Goal: Task Accomplishment & Management: Manage account settings

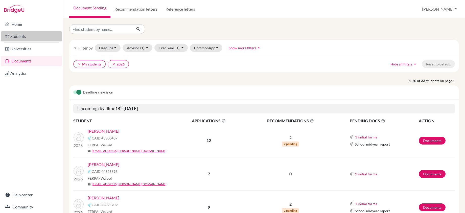
click at [20, 35] on link "Students" at bounding box center [31, 36] width 61 height 10
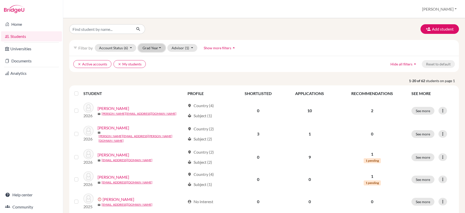
click at [160, 47] on button "Grad Year" at bounding box center [151, 48] width 27 height 8
click at [151, 66] on span "2025" at bounding box center [148, 67] width 9 height 6
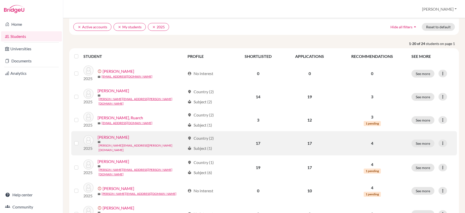
scroll to position [38, 0]
click at [121, 136] on link "Belgrave, Ashley" at bounding box center [113, 137] width 32 height 6
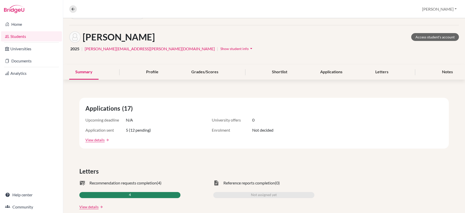
scroll to position [27, 0]
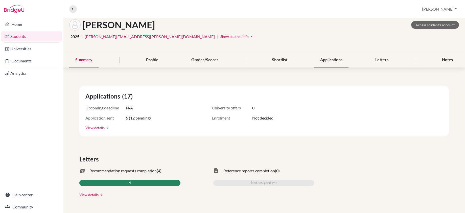
click at [325, 60] on div "Applications" at bounding box center [331, 60] width 34 height 15
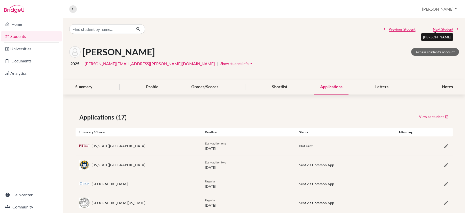
click at [443, 29] on span "Next Student" at bounding box center [443, 29] width 20 height 5
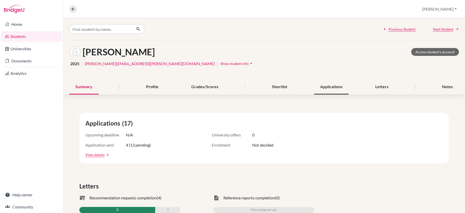
click at [325, 89] on div "Applications" at bounding box center [331, 87] width 34 height 15
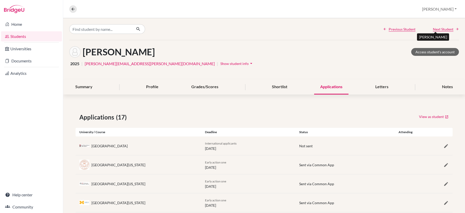
click at [436, 30] on span "Next Student" at bounding box center [443, 29] width 20 height 5
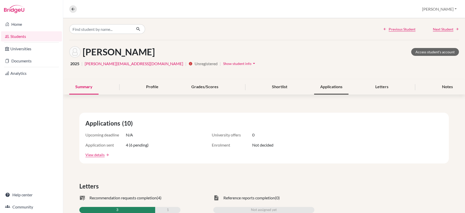
click at [330, 84] on div "Applications" at bounding box center [331, 87] width 34 height 15
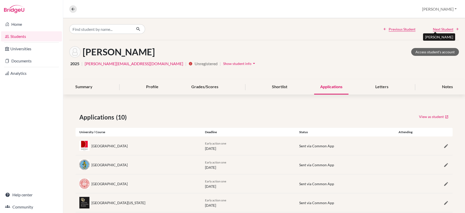
click at [441, 29] on span "Next Student" at bounding box center [443, 29] width 20 height 5
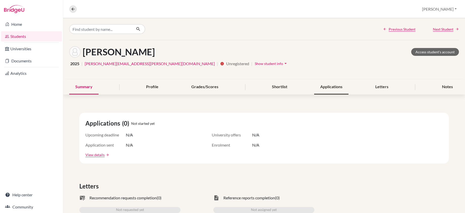
click at [329, 85] on div "Applications" at bounding box center [331, 87] width 34 height 15
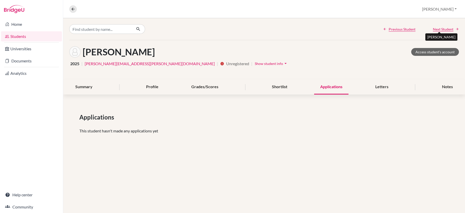
click at [443, 30] on span "Next Student" at bounding box center [443, 29] width 20 height 5
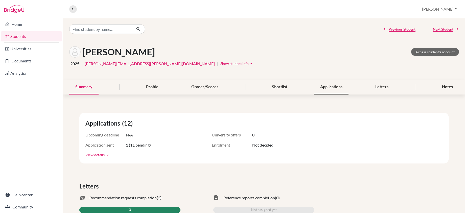
click at [337, 86] on div "Applications" at bounding box center [331, 87] width 34 height 15
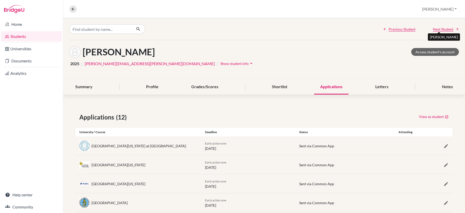
click at [438, 29] on span "Next Student" at bounding box center [443, 29] width 20 height 5
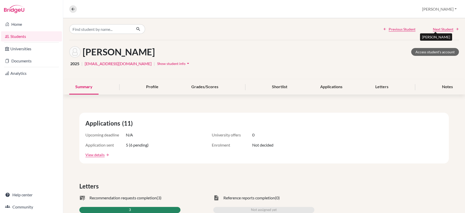
click at [441, 30] on span "Next Student" at bounding box center [443, 29] width 20 height 5
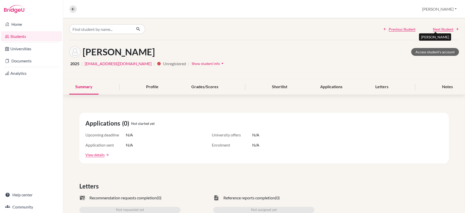
click at [439, 30] on span "Next Student" at bounding box center [443, 29] width 20 height 5
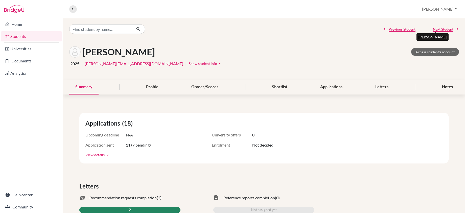
click at [439, 30] on span "Next Student" at bounding box center [443, 29] width 20 height 5
click at [326, 85] on div "Applications" at bounding box center [331, 87] width 34 height 15
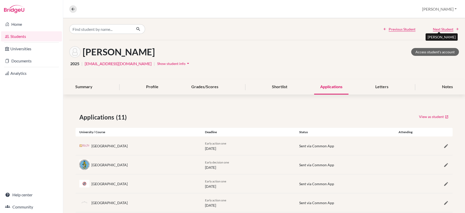
click at [445, 30] on span "Next Student" at bounding box center [443, 29] width 20 height 5
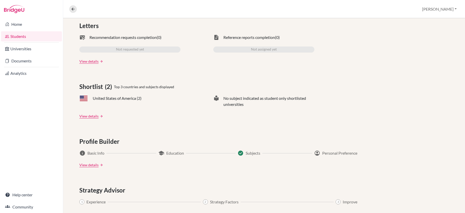
scroll to position [48, 0]
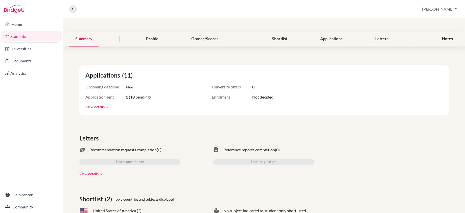
click at [332, 41] on div "Applications" at bounding box center [331, 39] width 34 height 15
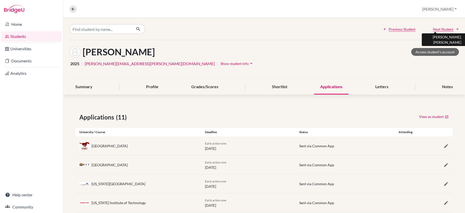
click at [439, 29] on span "Next Student" at bounding box center [443, 29] width 20 height 5
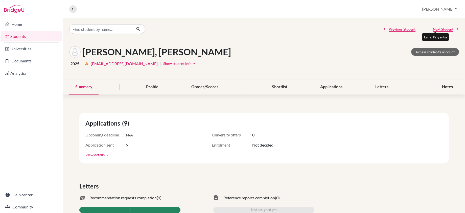
click at [444, 29] on span "Next Student" at bounding box center [443, 29] width 20 height 5
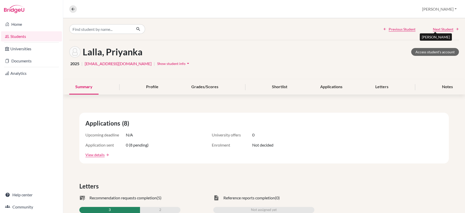
click at [444, 29] on span "Next Student" at bounding box center [443, 29] width 20 height 5
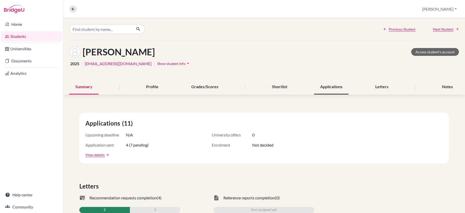
click at [331, 89] on div "Applications" at bounding box center [331, 87] width 34 height 15
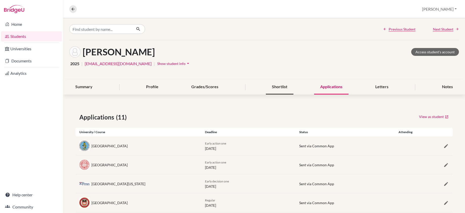
scroll to position [142, 0]
